Goal: Complete application form

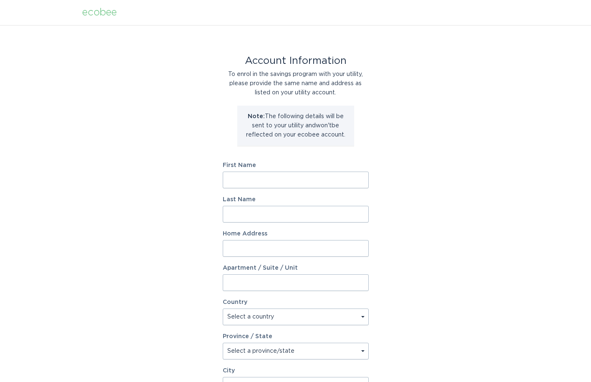
click at [235, 175] on input "First Name" at bounding box center [296, 179] width 146 height 17
type input "[PERSON_NAME]"
type input "[STREET_ADDRESS]"
type input "Lincoln"
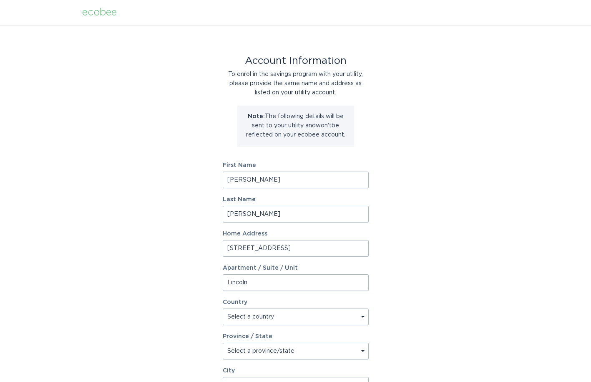
type input "Lincoln"
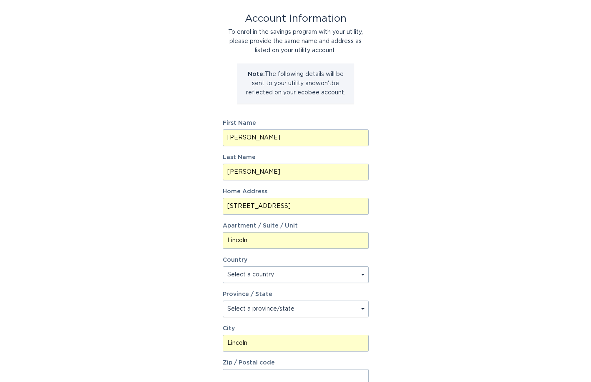
scroll to position [83, 0]
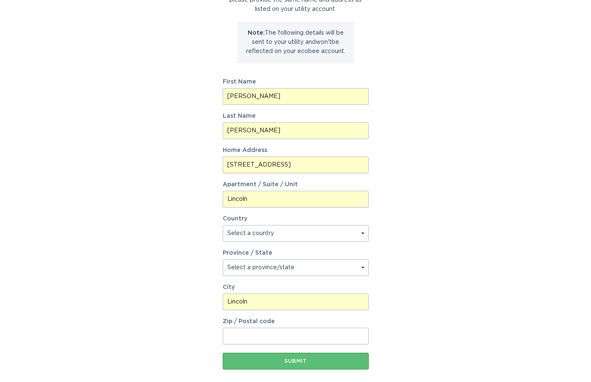
click at [362, 232] on select "Select a country [GEOGRAPHIC_DATA] [GEOGRAPHIC_DATA]" at bounding box center [296, 233] width 146 height 17
select select "US"
click at [223, 225] on select "Select a country [GEOGRAPHIC_DATA] [GEOGRAPHIC_DATA]" at bounding box center [296, 233] width 146 height 17
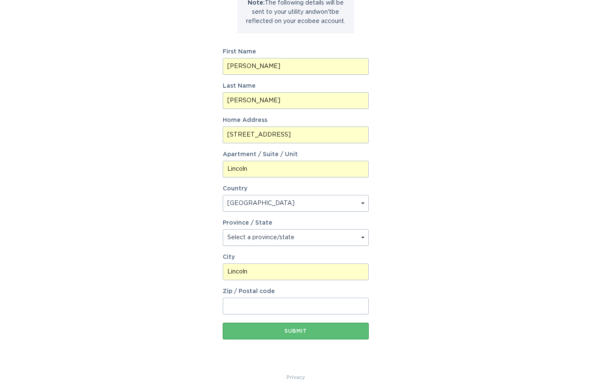
scroll to position [126, 0]
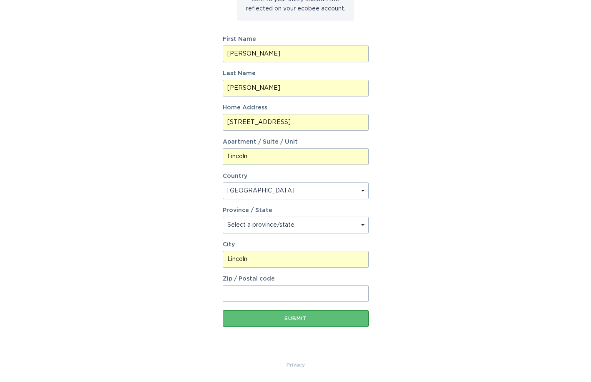
click at [363, 225] on select "Select a province/state [US_STATE] [US_STATE] [US_STATE] [US_STATE] [US_STATE] …" at bounding box center [296, 225] width 146 height 17
select select "NE"
click at [223, 217] on select "Select a province/state [US_STATE] [US_STATE] [US_STATE] [US_STATE] [US_STATE] …" at bounding box center [296, 225] width 146 height 17
click at [270, 292] on input "Zip / Postal code" at bounding box center [296, 293] width 146 height 17
type input "68516"
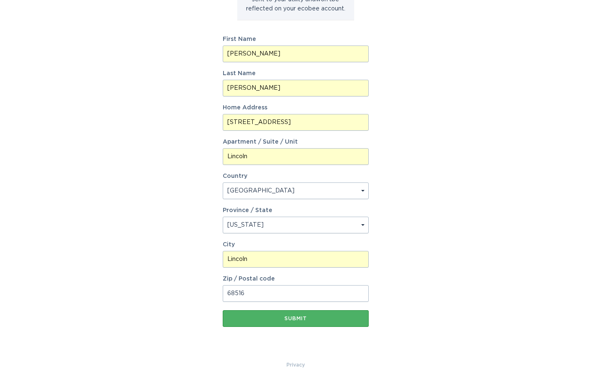
click at [310, 319] on div "Submit" at bounding box center [296, 318] width 138 height 5
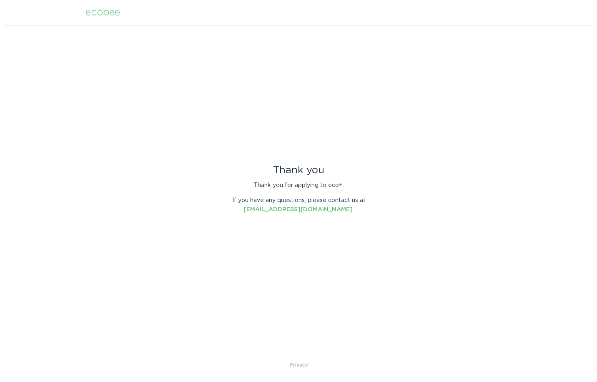
scroll to position [0, 0]
